Goal: Navigation & Orientation: Find specific page/section

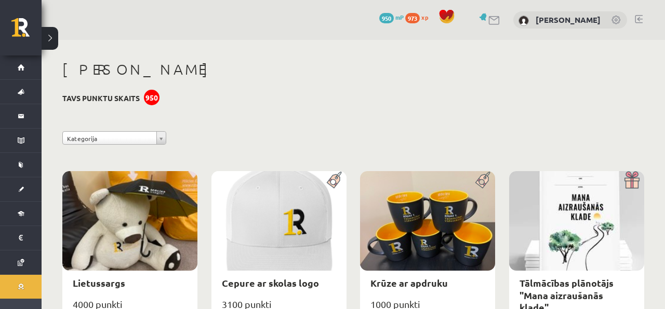
scroll to position [1286, 0]
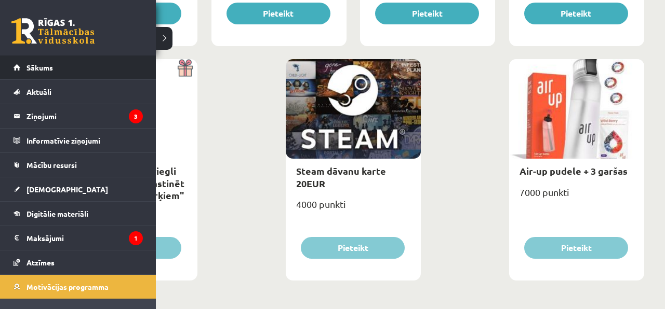
click at [3, 63] on li "Sākums" at bounding box center [78, 68] width 156 height 24
click at [6, 63] on li "Sākums" at bounding box center [78, 68] width 156 height 24
click at [7, 64] on li "Sākums" at bounding box center [78, 68] width 156 height 24
click at [22, 66] on link "Sākums" at bounding box center [77, 68] width 129 height 24
